Goal: Information Seeking & Learning: Understand process/instructions

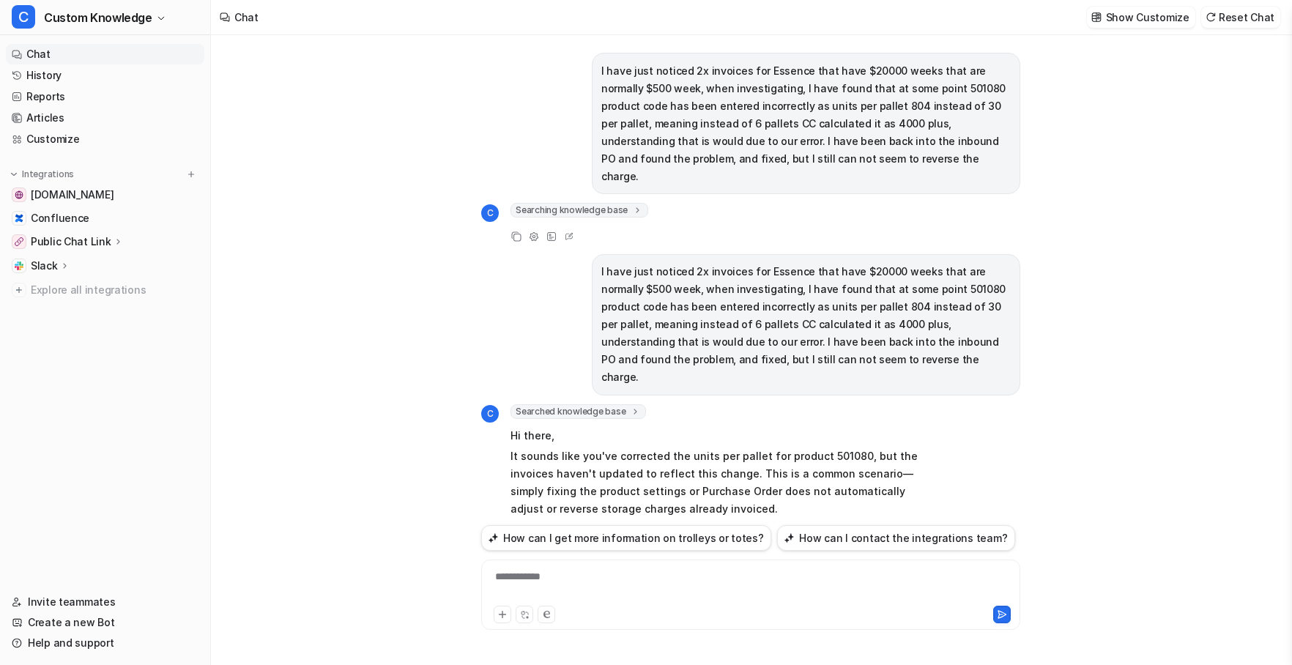
scroll to position [1401, 0]
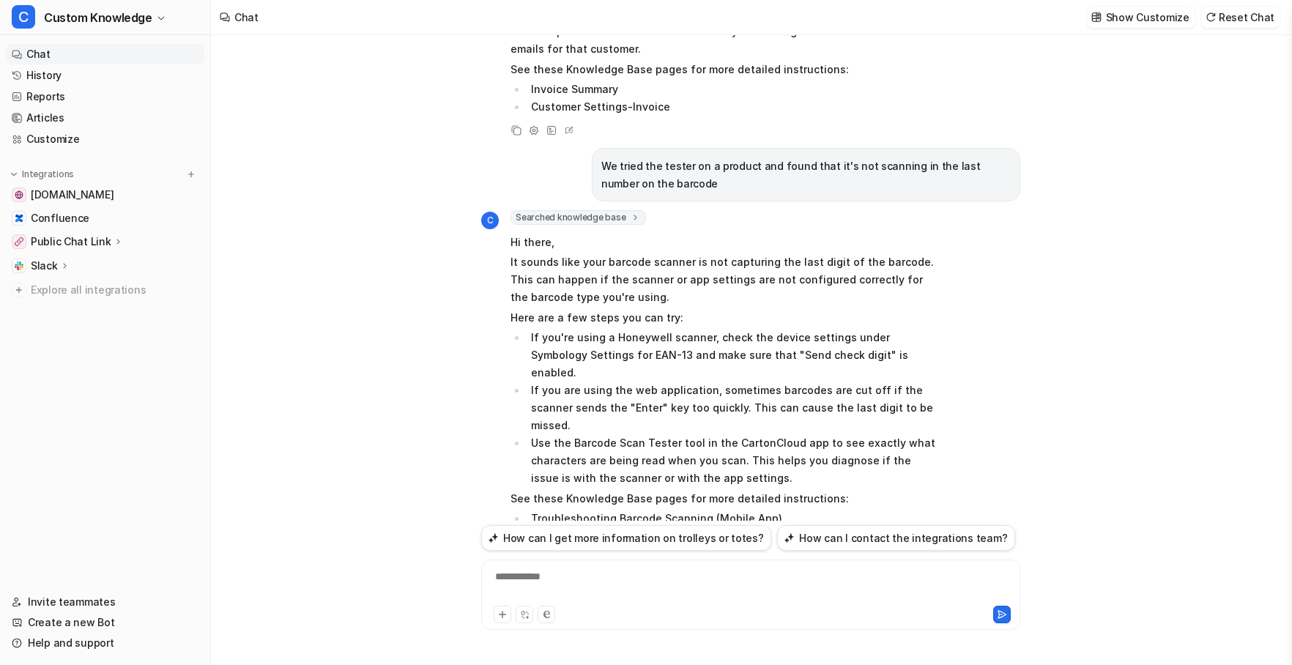
click at [567, 569] on div "**********" at bounding box center [751, 586] width 532 height 34
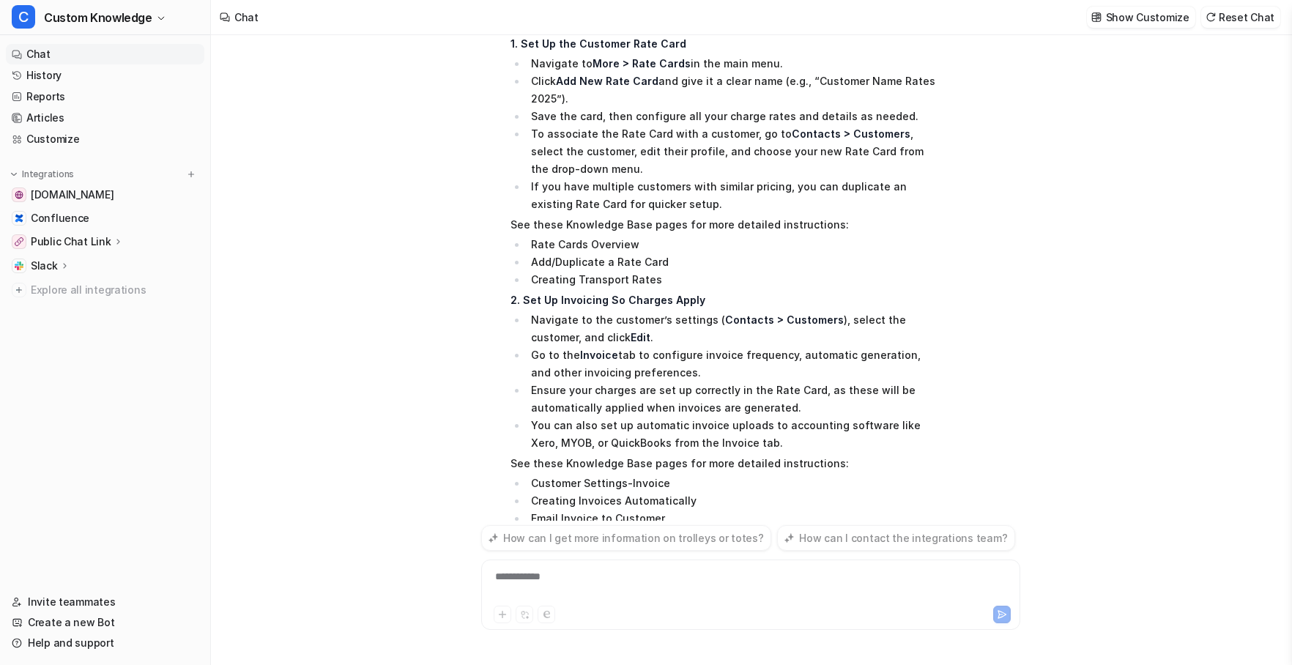
scroll to position [2151, 0]
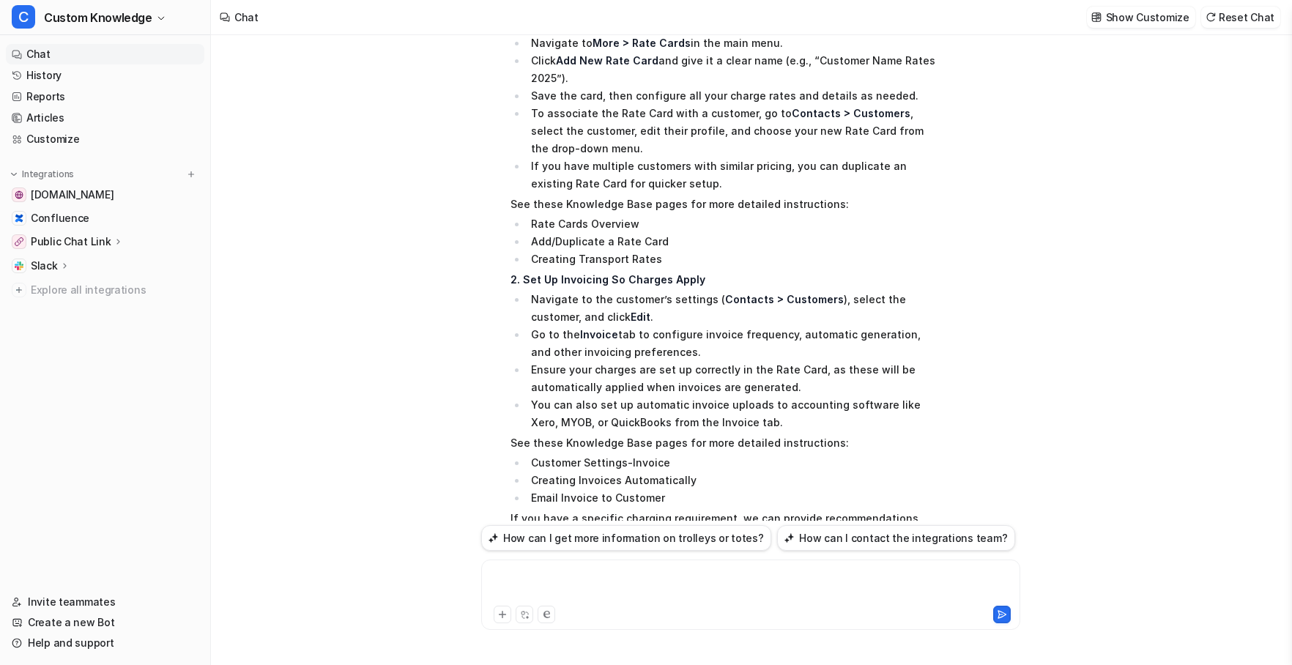
click at [568, 576] on div at bounding box center [751, 586] width 532 height 34
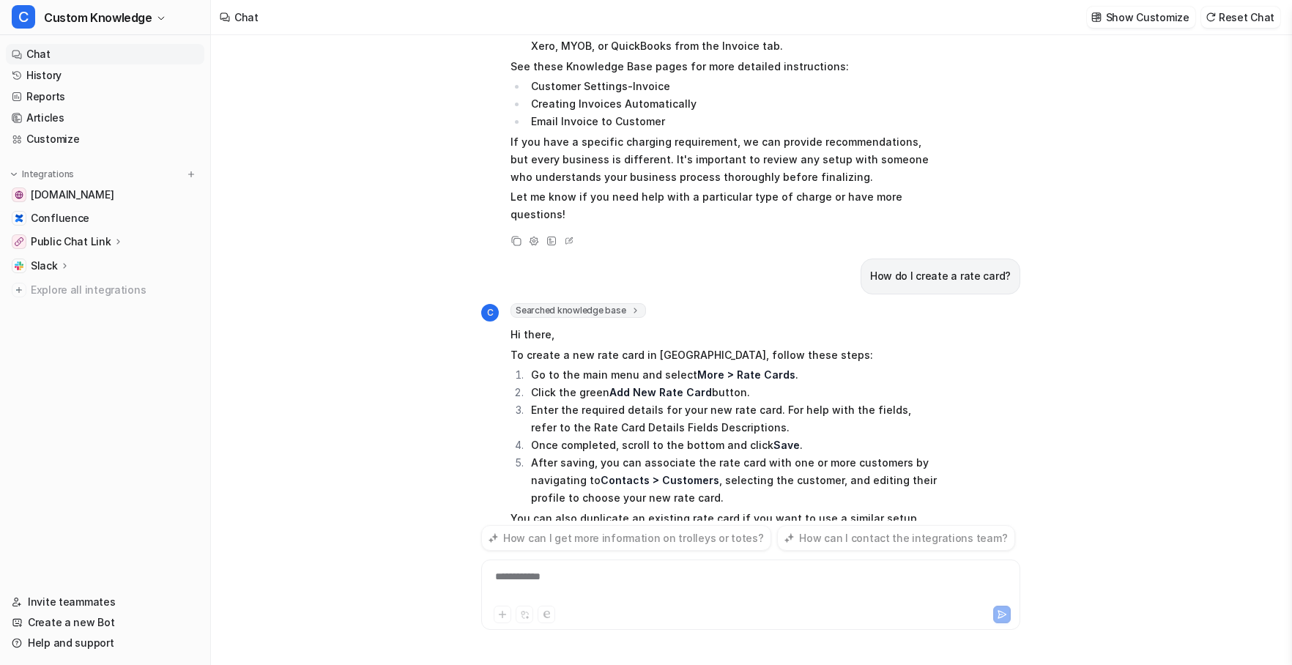
scroll to position [2545, 0]
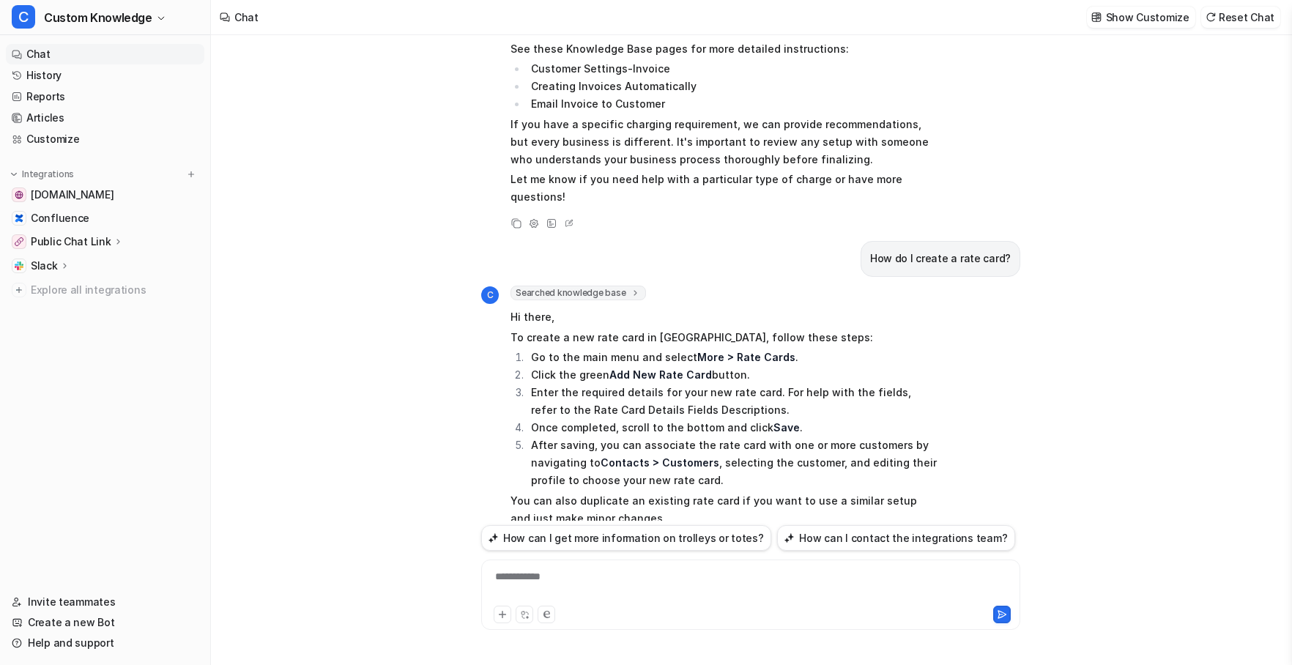
drag, startPoint x: 751, startPoint y: 470, endPoint x: 530, endPoint y: 474, distance: 220.5
click at [530, 585] on li "Rate Card Charge Descriptions (Details Tab)" at bounding box center [733, 594] width 412 height 18
copy li "Rate Card Charge Descriptions (Details Tab)"
click at [514, 614] on icon at bounding box center [518, 618] width 8 height 8
click at [549, 574] on div at bounding box center [751, 586] width 532 height 34
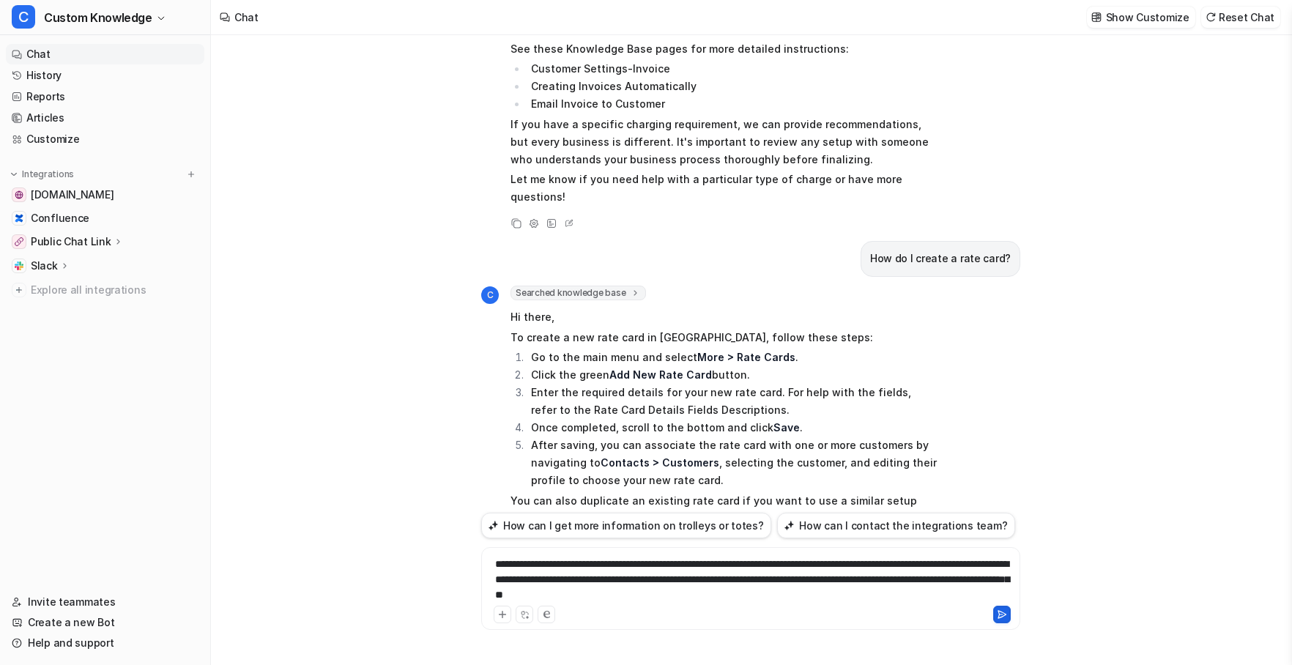
click at [1002, 612] on icon at bounding box center [1002, 614] width 8 height 7
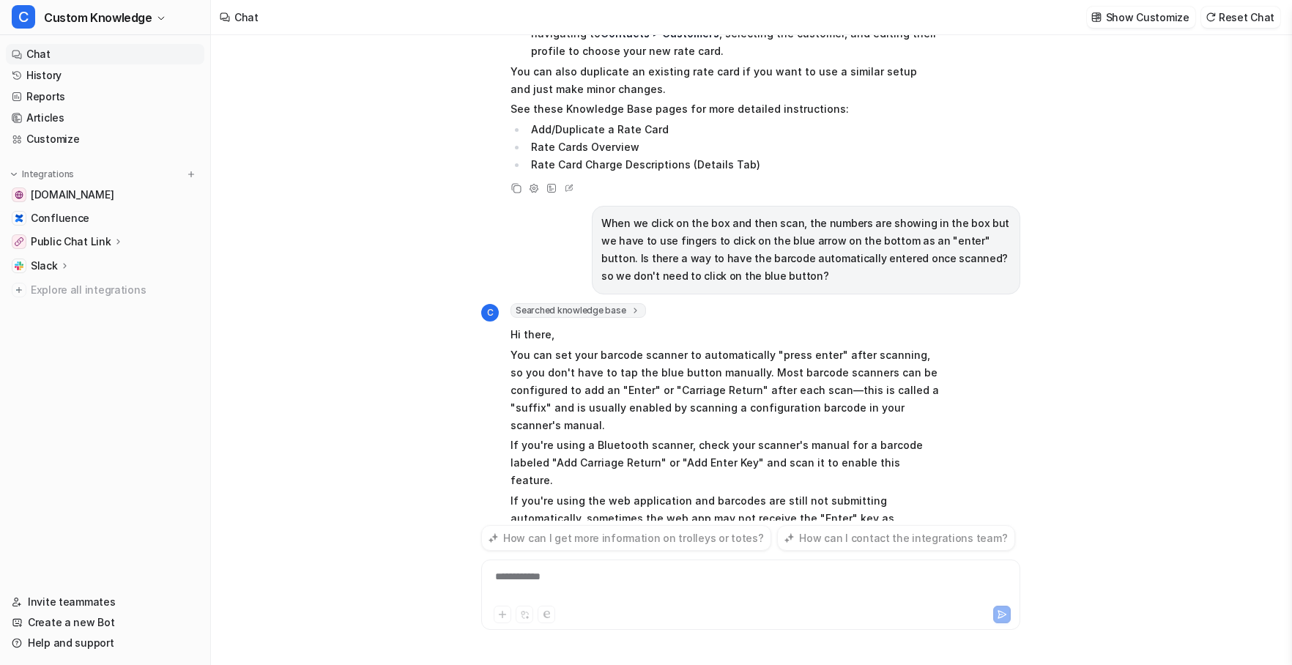
scroll to position [2997, 0]
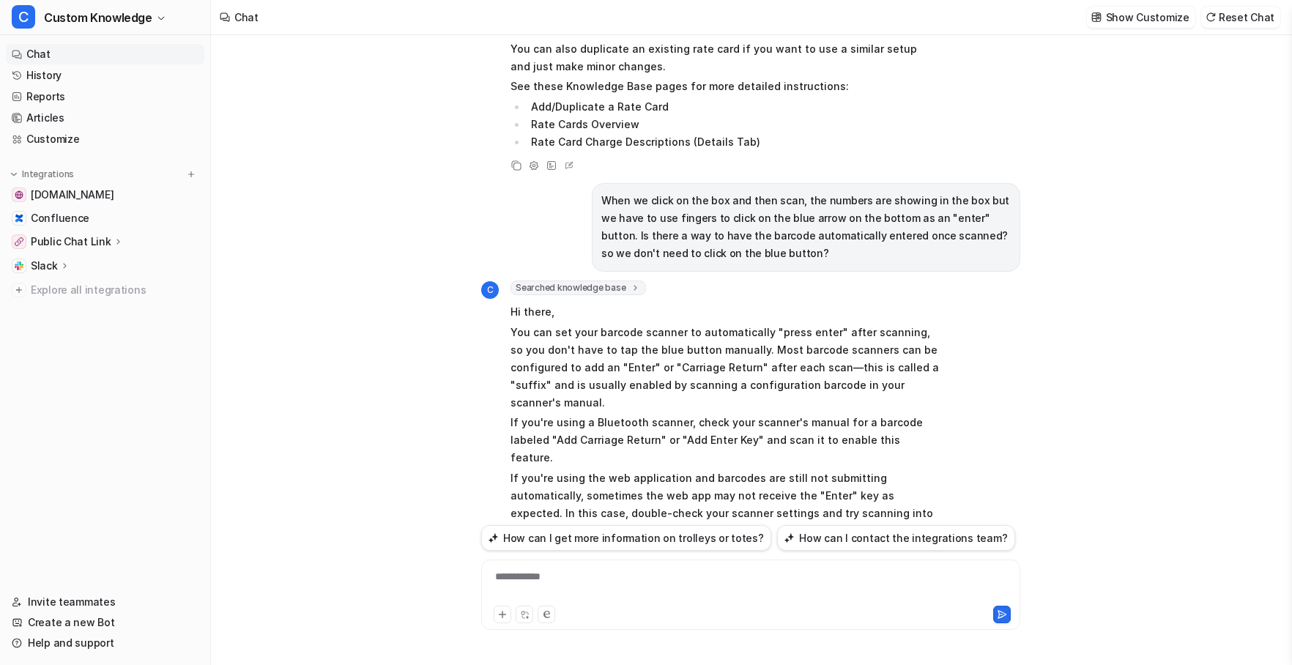
click at [792, 580] on li "Troubleshooting Barcode Scanner (Web Application)" at bounding box center [733, 589] width 412 height 18
drag, startPoint x: 774, startPoint y: 429, endPoint x: 513, endPoint y: 433, distance: 260.8
click at [513, 580] on ul "Troubleshooting Barcode Scanner (Web Application) Troubleshooting Barcode Scann…" at bounding box center [725, 606] width 429 height 53
copy li "Troubleshooting Barcode Scanning (Mobile App)"
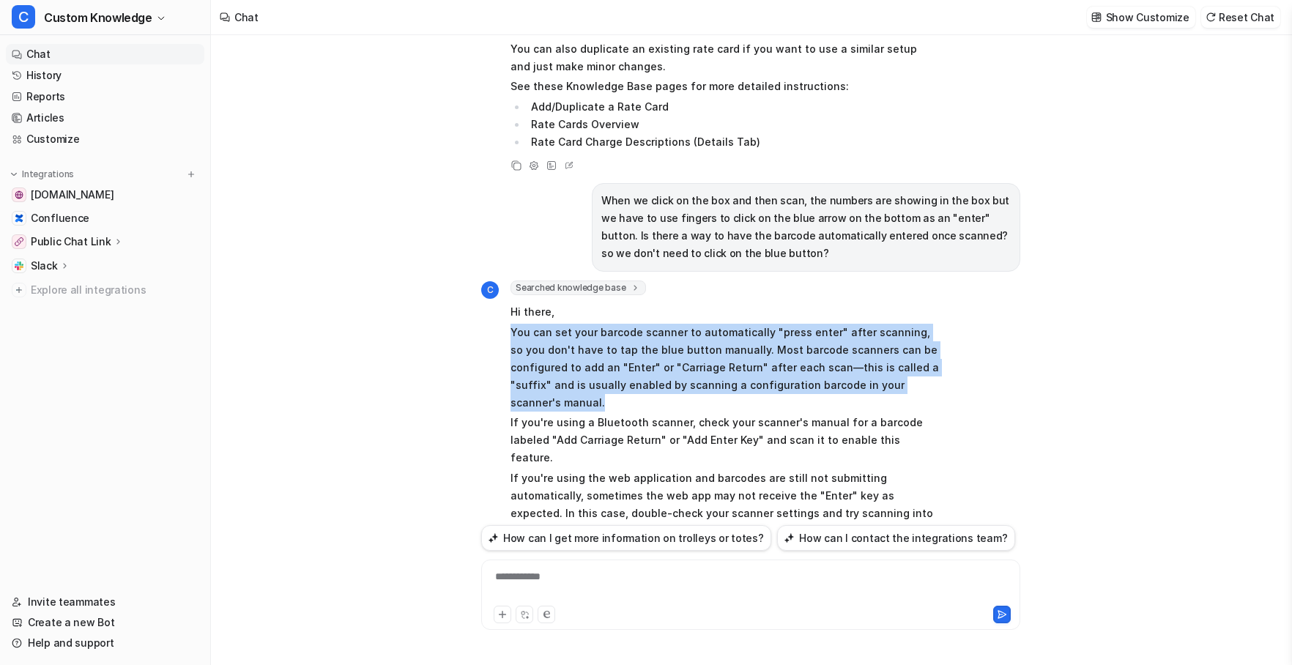
drag, startPoint x: 905, startPoint y: 260, endPoint x: 497, endPoint y: 211, distance: 410.2
click at [497, 281] on div "C Searched knowledge base search_queries : [ "barcode scanner automatically ent…" at bounding box center [710, 477] width 458 height 393
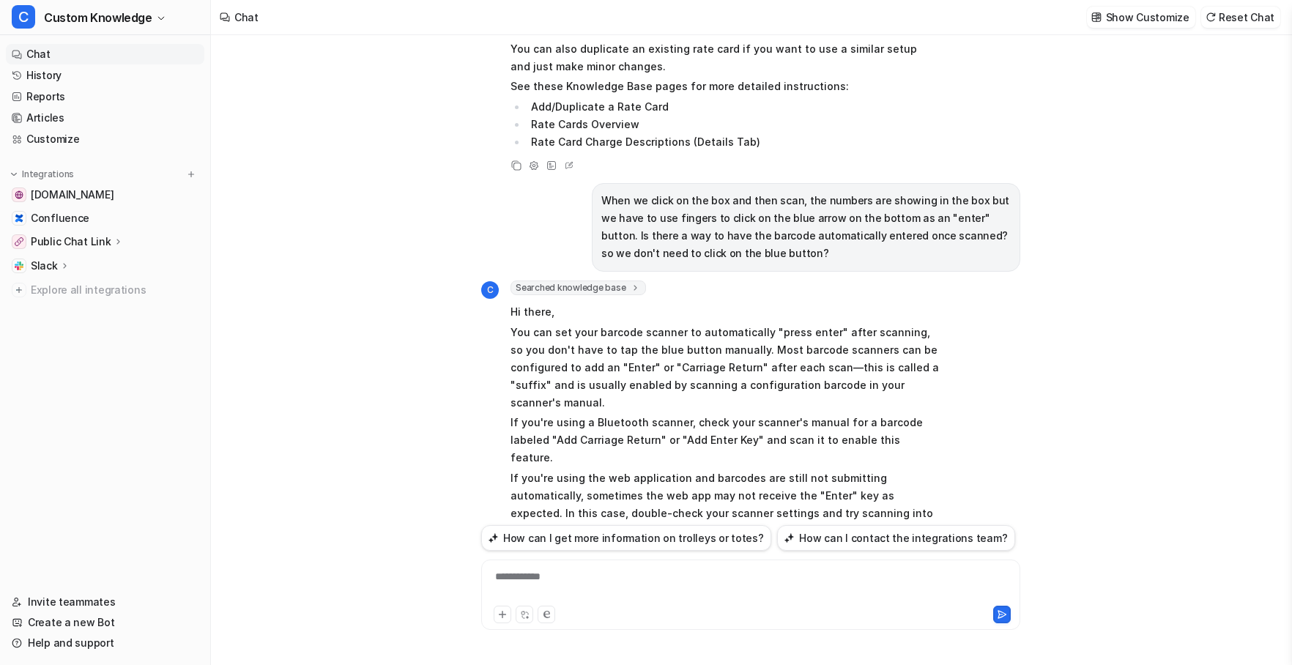
drag, startPoint x: 621, startPoint y: 450, endPoint x: 526, endPoint y: 450, distance: 95.2
click at [526, 580] on ul "Troubleshooting Barcode Scanner (Web Application) Troubleshooting Barcode Scann…" at bounding box center [725, 606] width 429 height 53
copy li "Barcode Scanning"
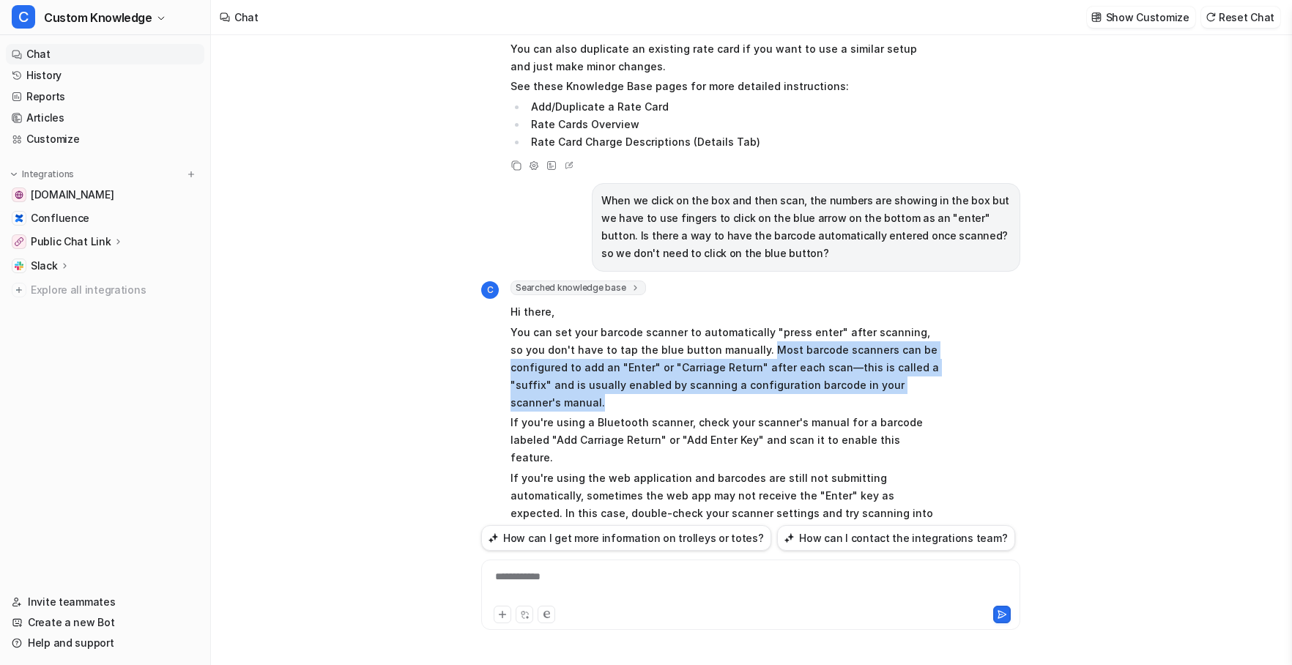
drag, startPoint x: 722, startPoint y: 222, endPoint x: 917, endPoint y: 254, distance: 197.5
click at [917, 324] on p "You can set your barcode scanner to automatically "press enter" after scanning,…" at bounding box center [725, 368] width 429 height 88
copy p "Most barcode scanners can be configured to add an "Enter" or "Carriage Return" …"
